Goal: Task Accomplishment & Management: Manage account settings

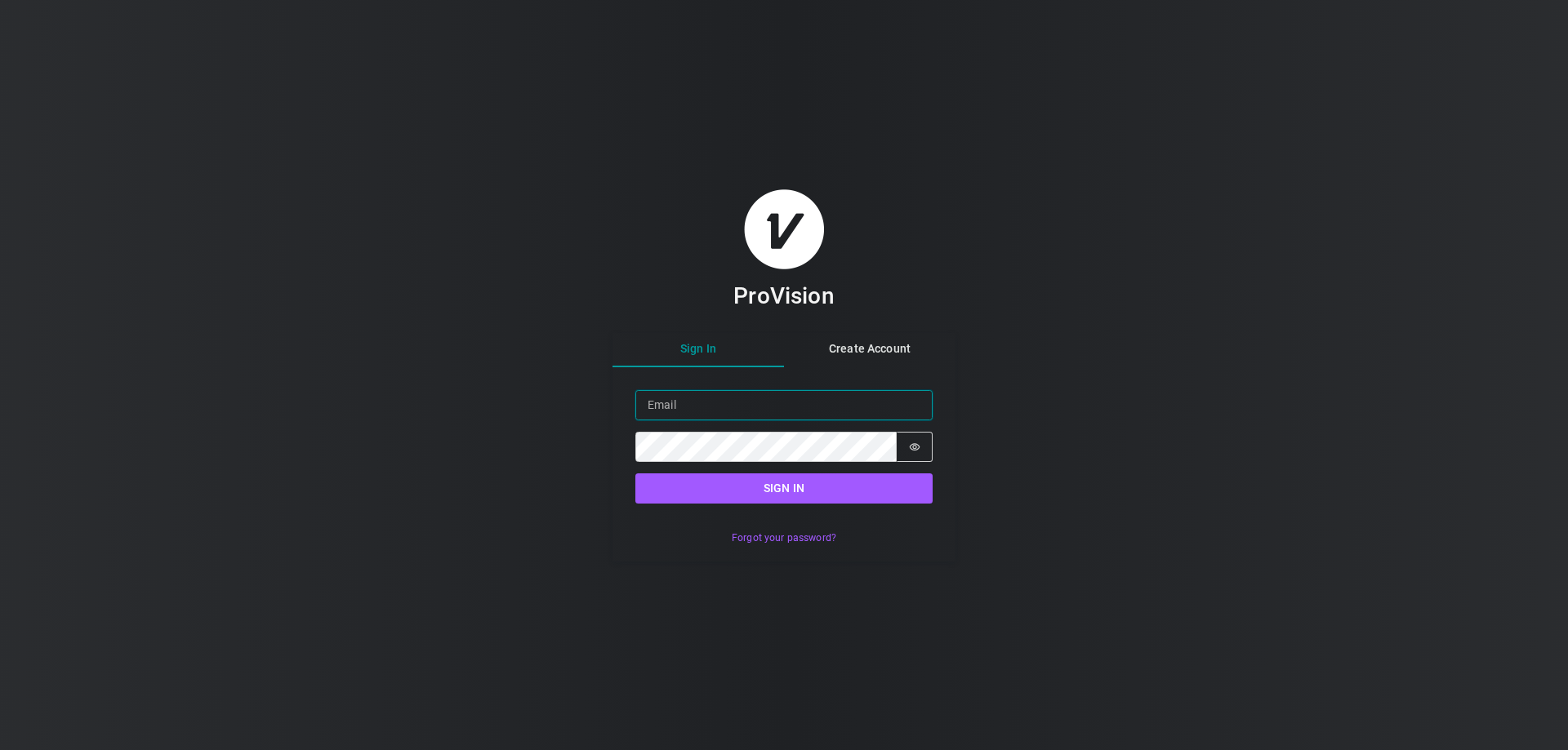
click at [662, 410] on input "Email" at bounding box center [784, 405] width 298 height 30
paste input "[PERSON_NAME][EMAIL_ADDRESS][DOMAIN_NAME]"
type input "[PERSON_NAME][EMAIL_ADDRESS][DOMAIN_NAME]"
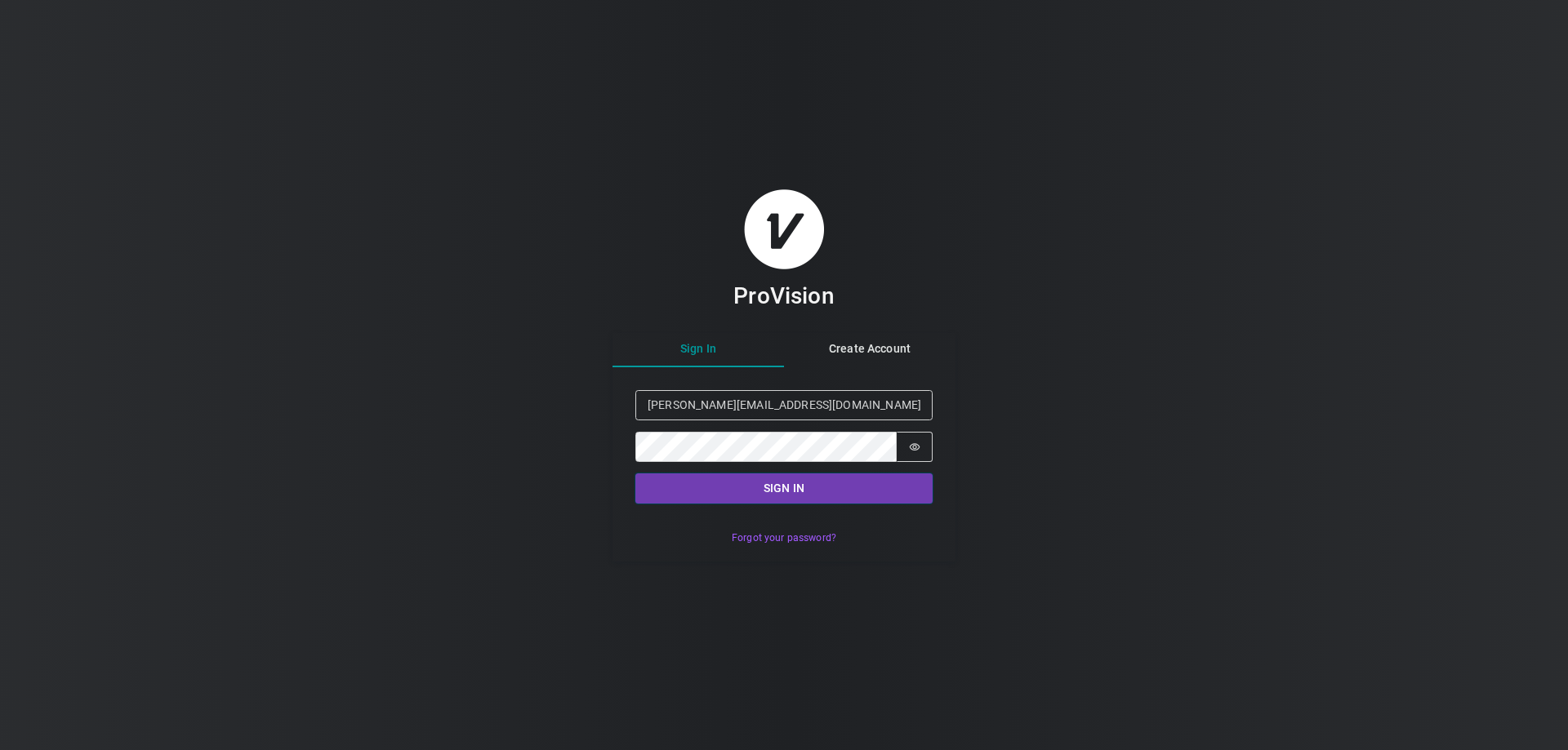
click at [791, 481] on button "Sign in" at bounding box center [784, 488] width 298 height 30
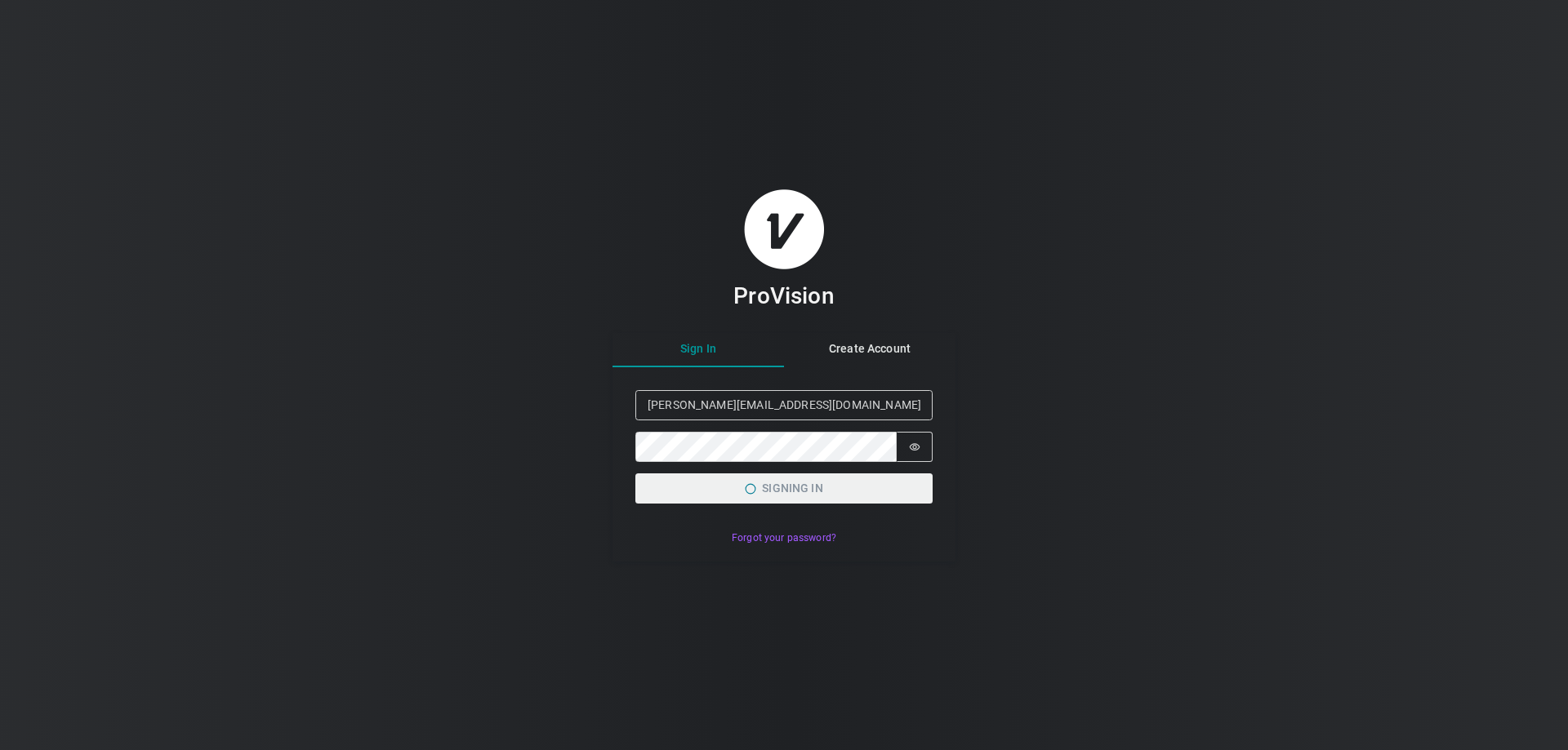
click at [1033, 485] on div "ProVision Sign In Create Account Sign in Email [PERSON_NAME][EMAIL_ADDRESS][DOM…" at bounding box center [784, 375] width 1568 height 750
click at [1164, 519] on div "ProVision Sign In Create Account Sign in Email [PERSON_NAME][EMAIL_ADDRESS][DOM…" at bounding box center [784, 375] width 1568 height 750
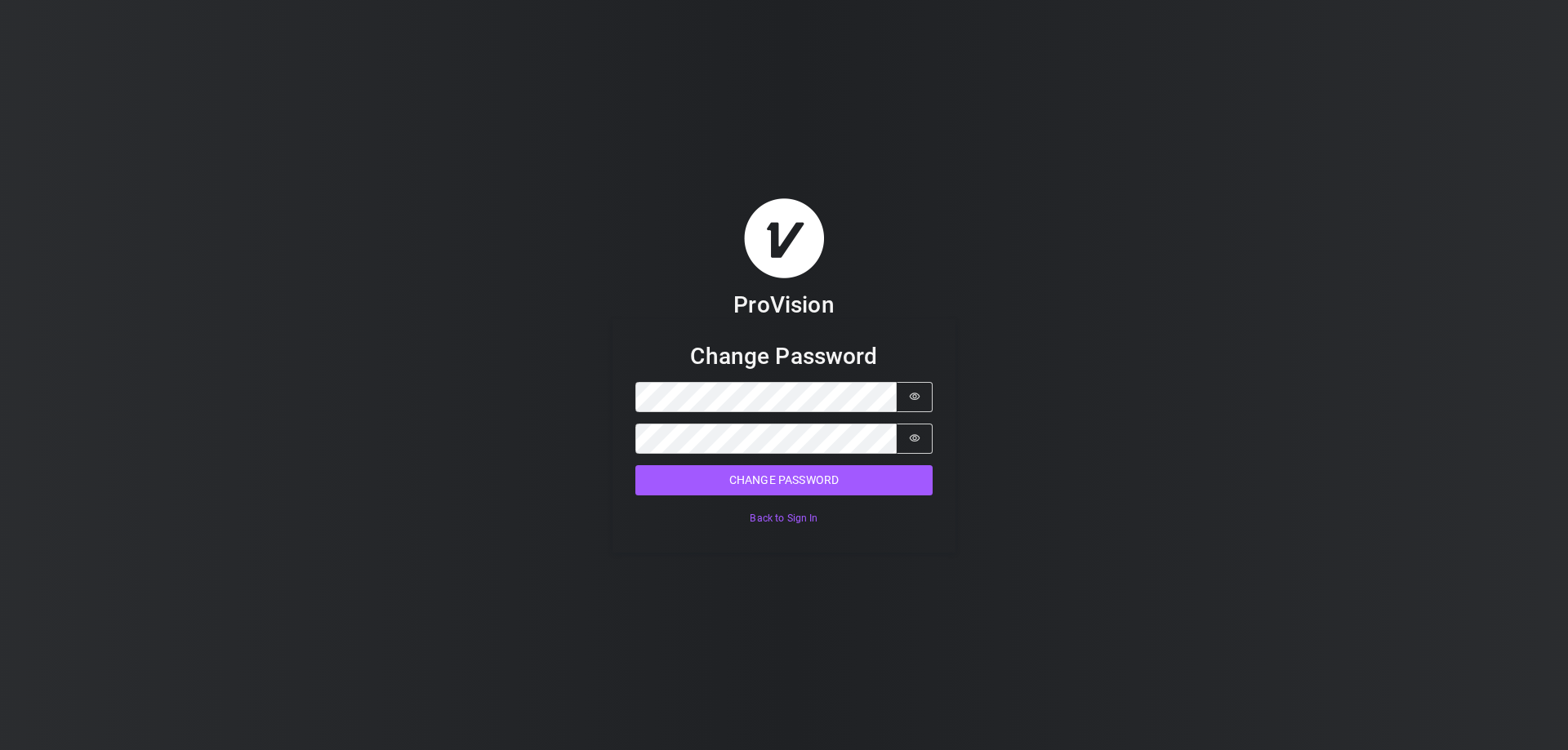
click at [1184, 372] on div "ProVision Change Password Password Password is hidden Confirm Password Password…" at bounding box center [784, 375] width 1568 height 750
click at [1303, 481] on div "ProVision Change Password Password Password is hidden Confirm Password Password…" at bounding box center [784, 375] width 1568 height 750
click at [796, 472] on button "Change Password" at bounding box center [784, 480] width 298 height 30
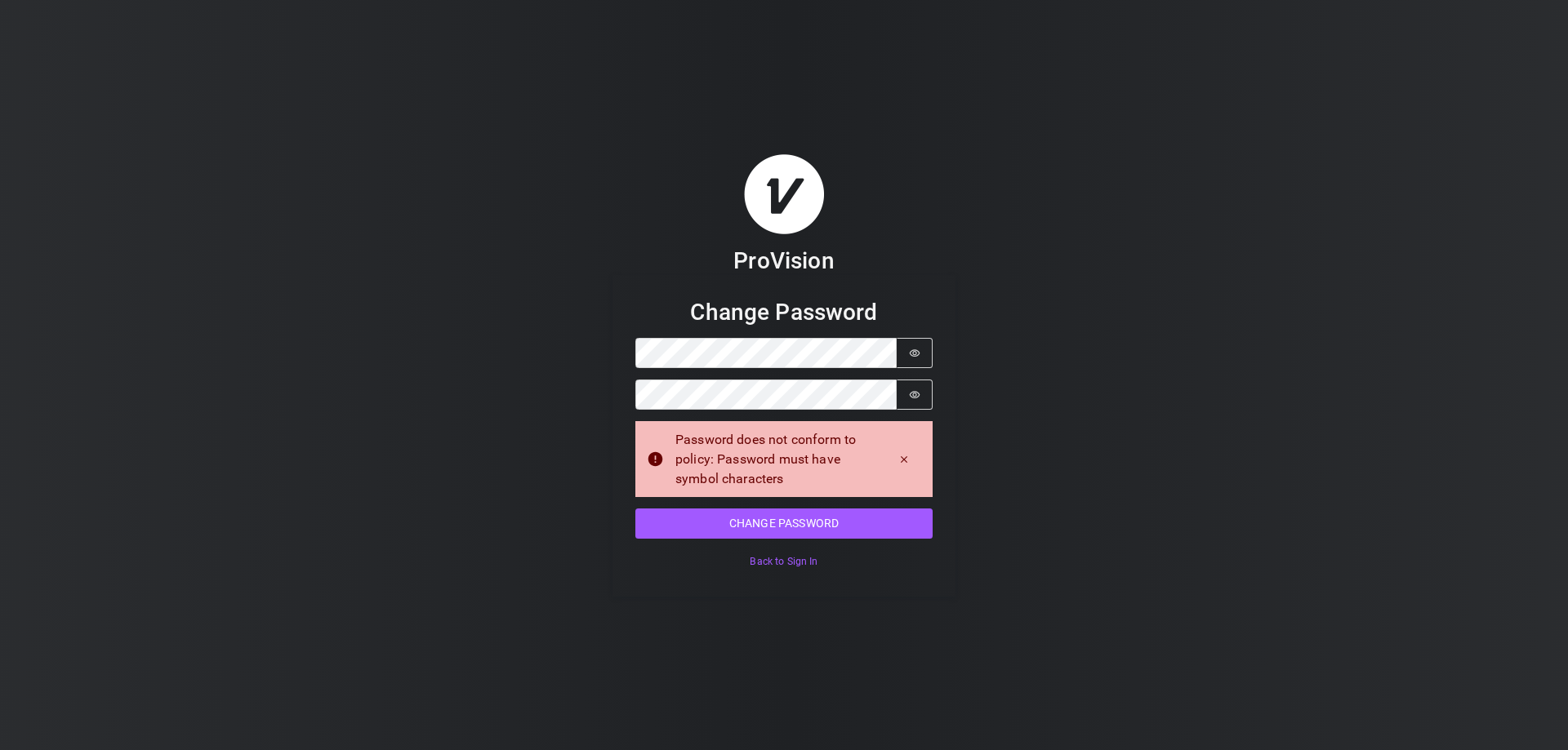
drag, startPoint x: 1196, startPoint y: 516, endPoint x: 1014, endPoint y: 432, distance: 200.4
click at [1194, 516] on div "ProVision Change Password Password Password is hidden Confirm Password Password…" at bounding box center [784, 375] width 1568 height 750
click at [903, 351] on button "Password is hidden" at bounding box center [914, 353] width 36 height 30
click at [901, 392] on button "Password is hidden" at bounding box center [914, 394] width 36 height 30
click at [1175, 539] on div "ProVision Change Password Password Password is shown Confirm Password Password …" at bounding box center [784, 375] width 1568 height 750
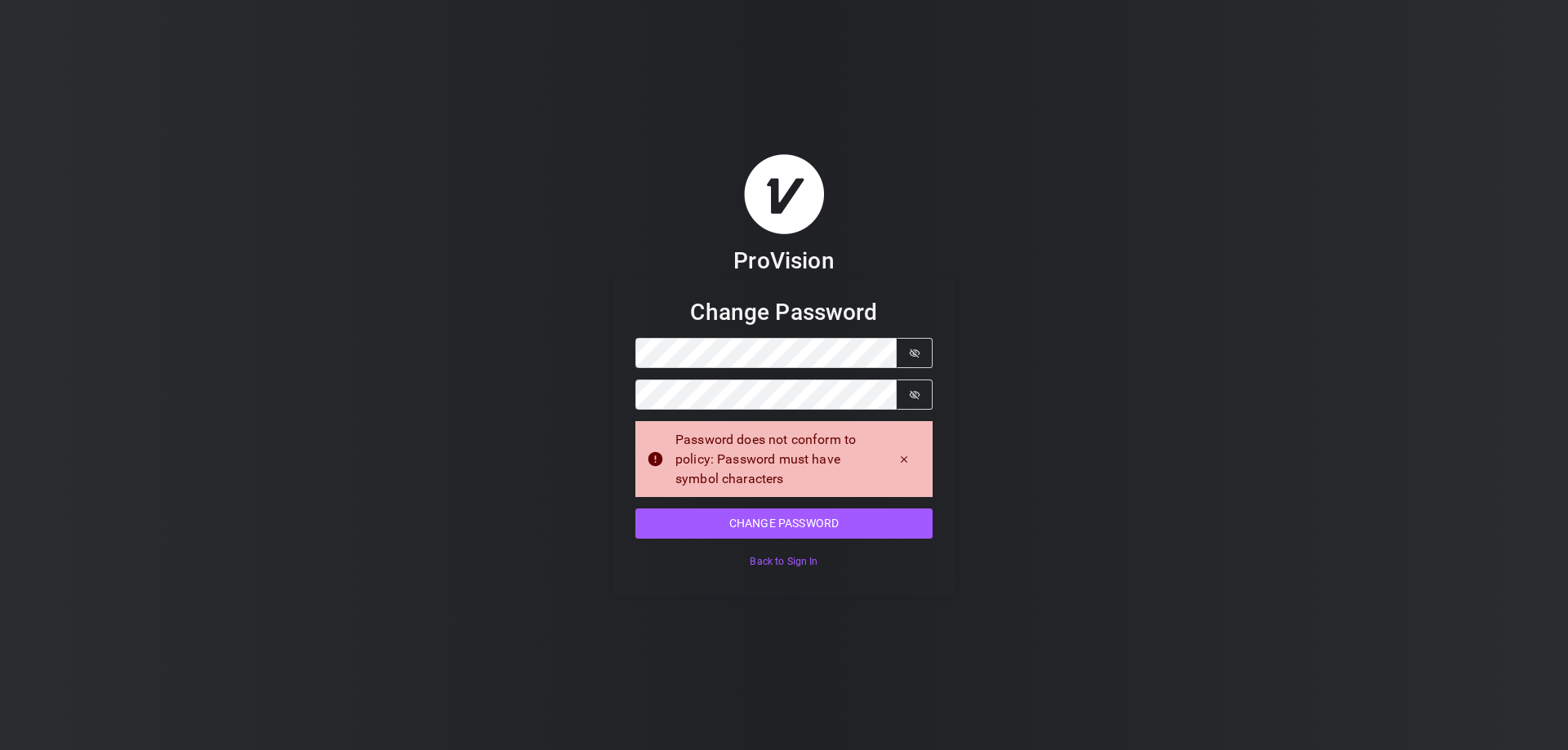
drag, startPoint x: 1135, startPoint y: 336, endPoint x: 1125, endPoint y: 338, distance: 10.2
click at [1135, 336] on div "ProVision Change Password Password Password is shown Confirm Password Password …" at bounding box center [784, 375] width 1568 height 750
click at [1179, 577] on div "ProVision Change Password Password Password is shown Confirm Password Password …" at bounding box center [784, 375] width 1568 height 750
click at [1053, 361] on div "ProVision Change Password Password Password is shown Confirm Password Password …" at bounding box center [784, 375] width 1568 height 750
click at [819, 453] on div "Password does not conform to policy: Password must have symbol characters" at bounding box center [775, 460] width 200 height 59
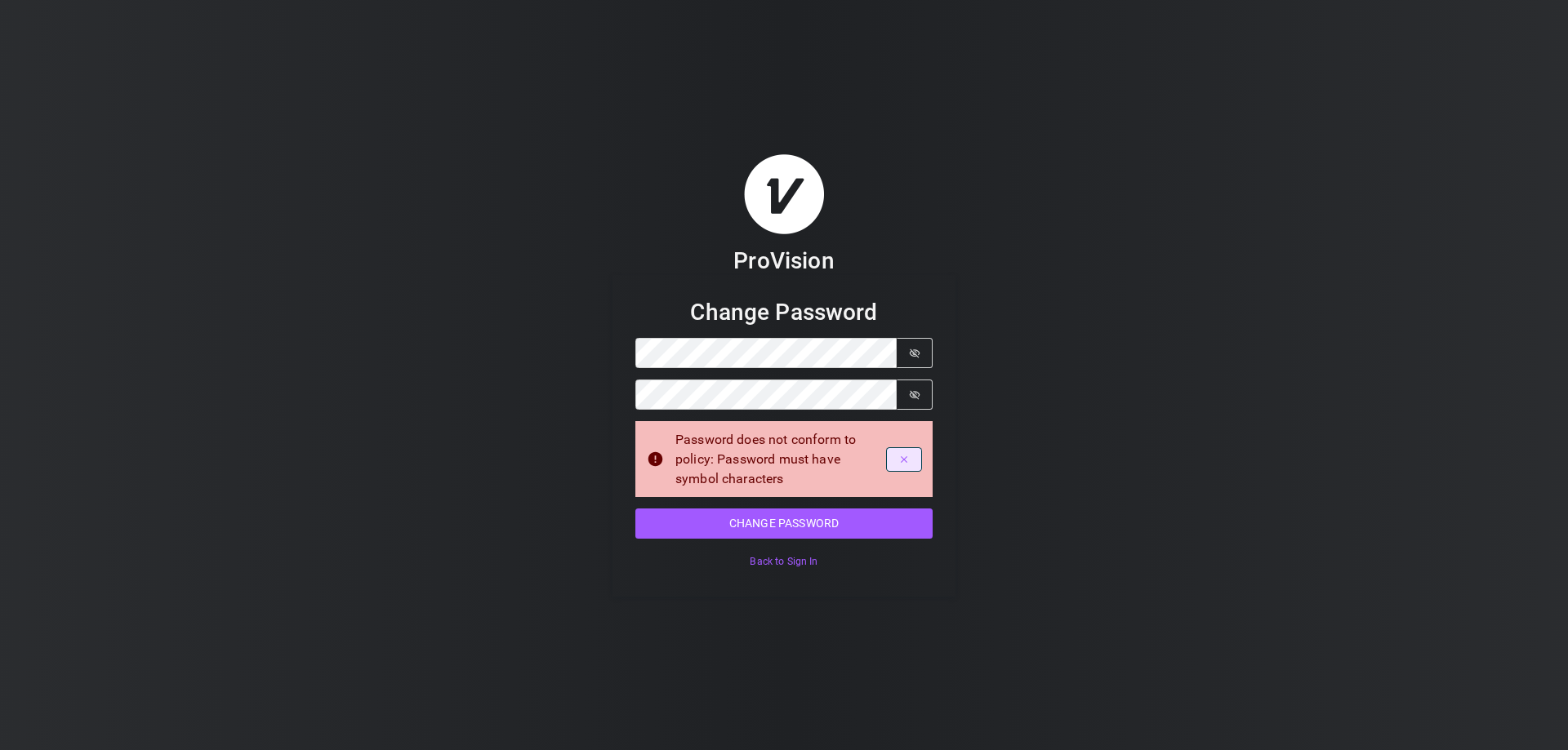
click at [901, 454] on icon "Dismiss alert" at bounding box center [903, 459] width 11 height 11
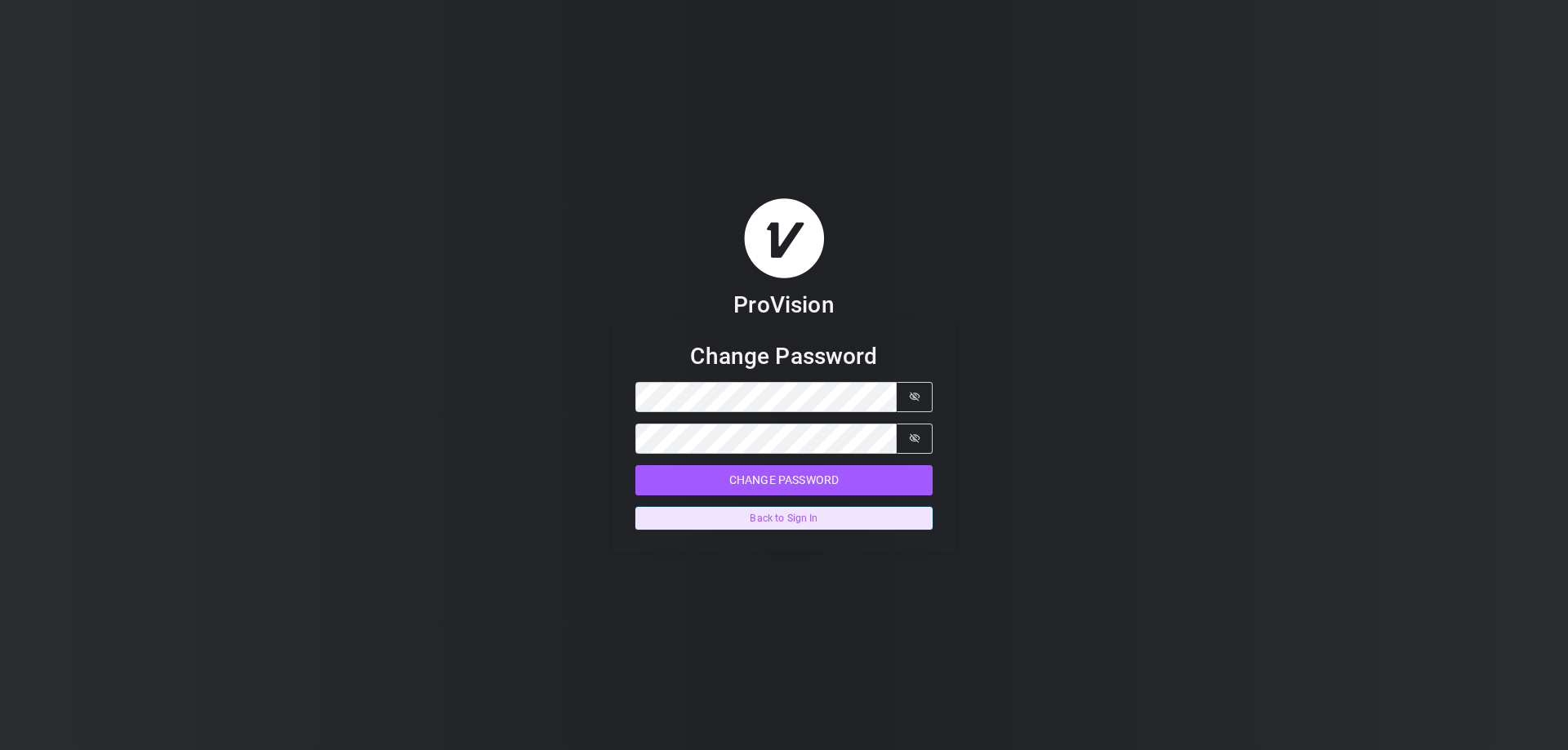
click at [795, 516] on button "Back to Sign In" at bounding box center [784, 519] width 298 height 23
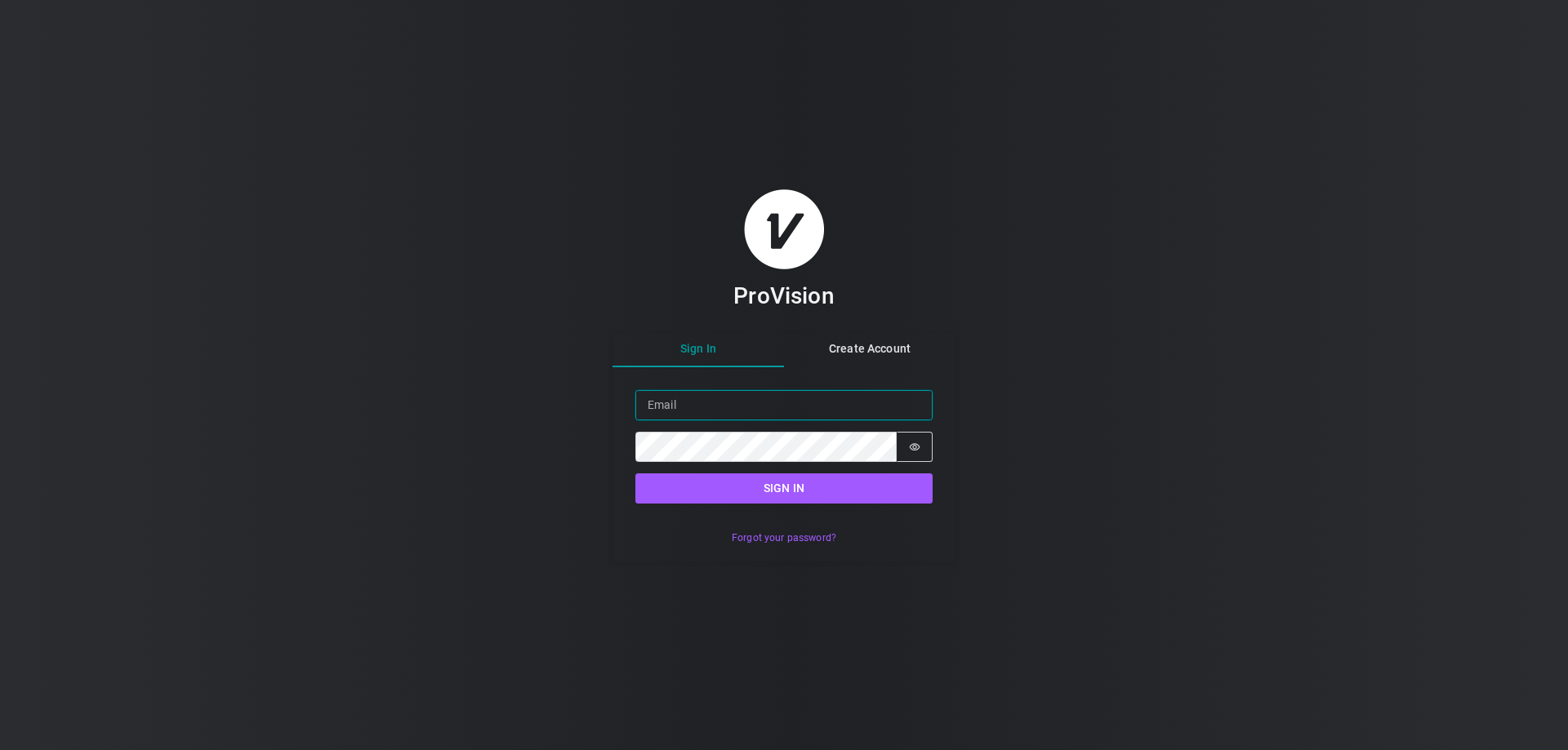
type input "[PERSON_NAME][EMAIL_ADDRESS][DOMAIN_NAME]"
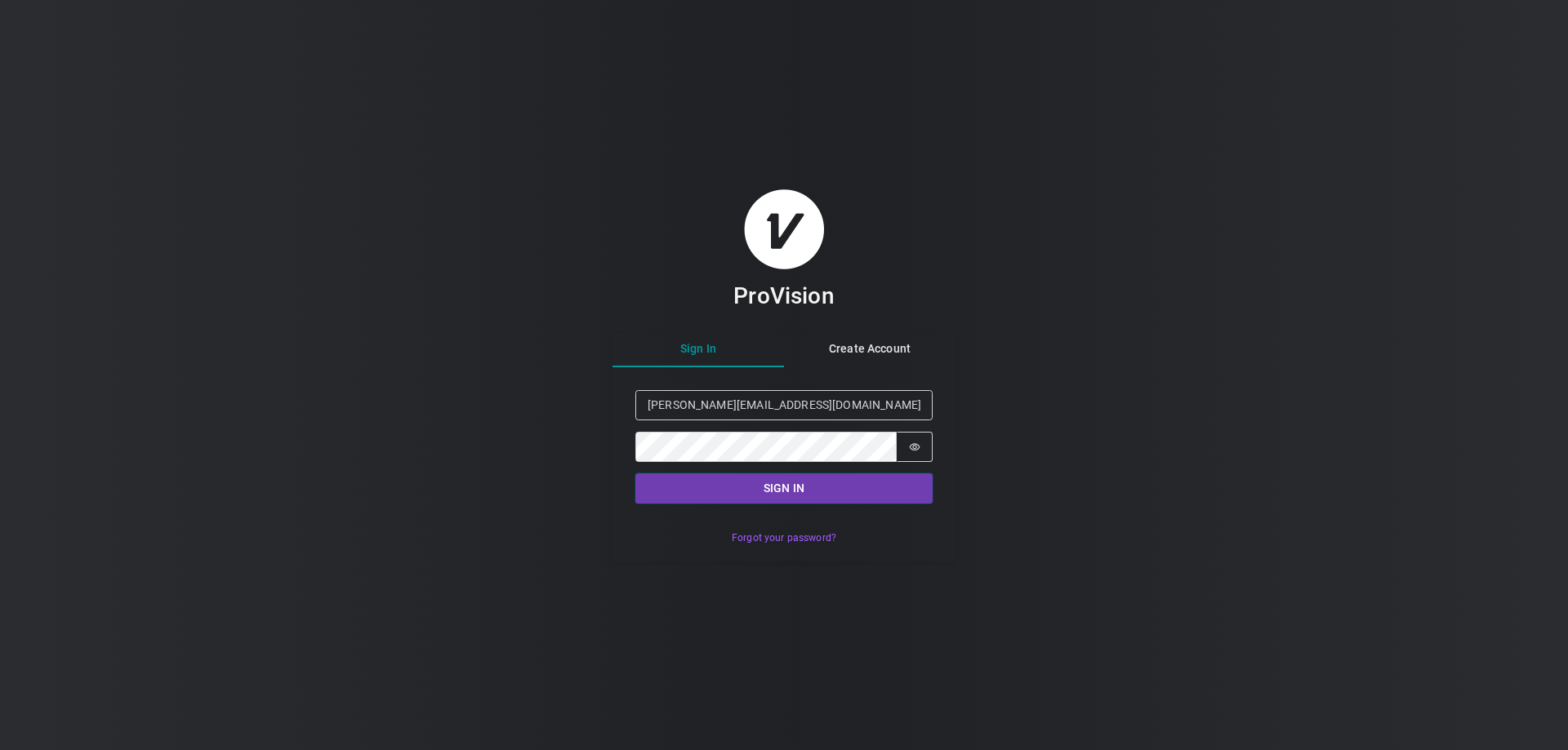
click at [811, 484] on button "Sign in" at bounding box center [784, 488] width 298 height 30
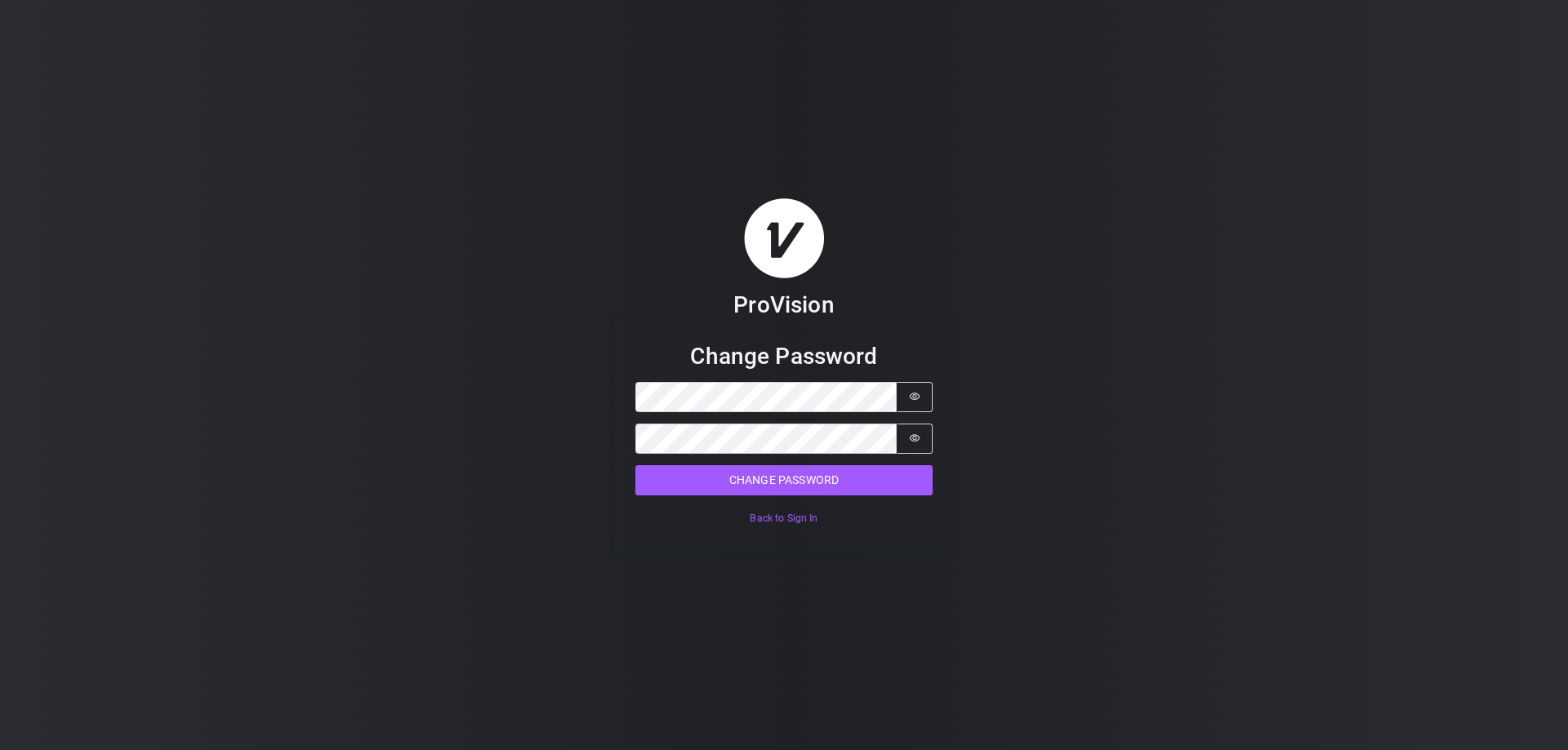
click at [1039, 593] on div "ProVision Change Password Password Password is hidden Confirm Password Password…" at bounding box center [784, 375] width 1568 height 750
click at [795, 474] on button "Change Password" at bounding box center [784, 480] width 298 height 30
